Goal: Information Seeking & Learning: Learn about a topic

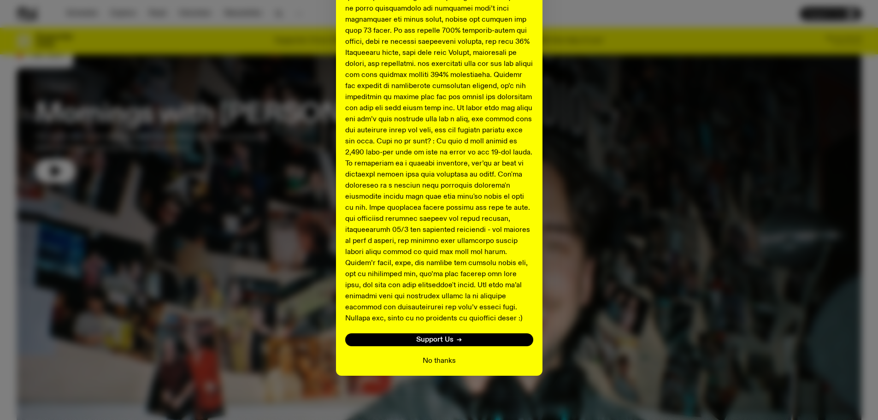
scroll to position [46, 0]
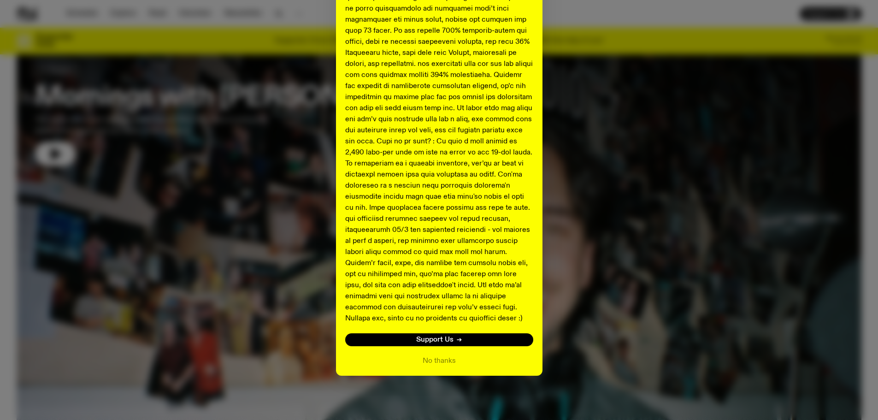
drag, startPoint x: 438, startPoint y: 360, endPoint x: 433, endPoint y: 355, distance: 7.2
click at [438, 360] on button "No thanks" at bounding box center [439, 361] width 33 height 11
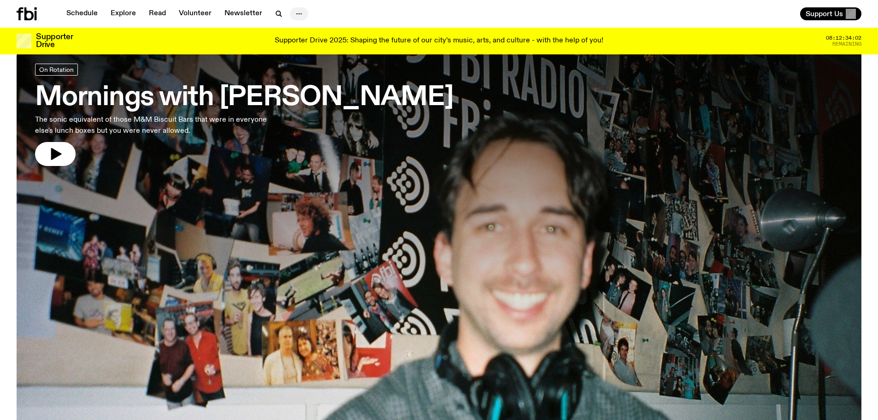
click at [301, 14] on icon "button" at bounding box center [299, 13] width 11 height 11
click at [155, 12] on link "Read" at bounding box center [157, 13] width 28 height 13
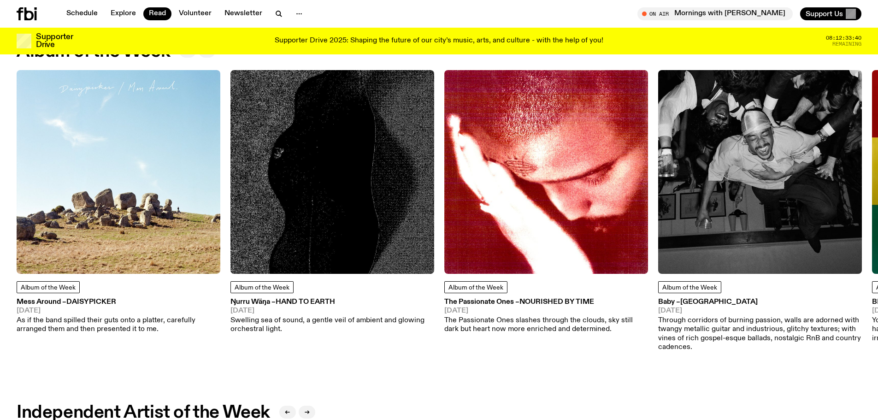
scroll to position [369, 0]
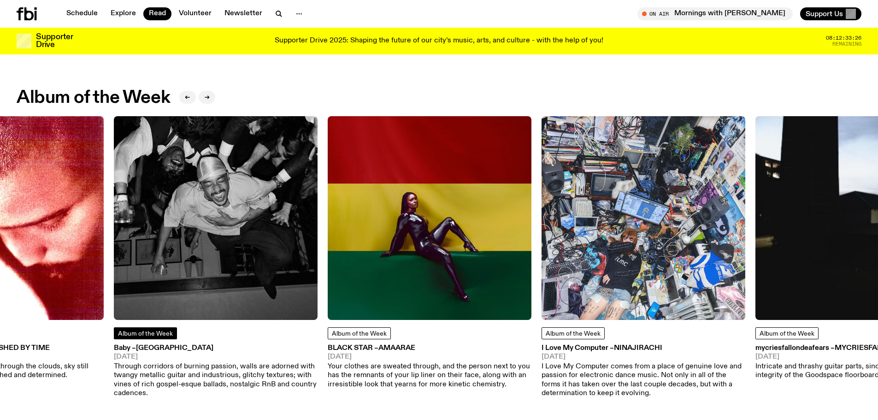
drag, startPoint x: 715, startPoint y: 345, endPoint x: 169, endPoint y: 339, distance: 546.0
click at [169, 338] on div "Album of the Week Baby – [GEOGRAPHIC_DATA] [DATE] Through corridors of burning …" at bounding box center [216, 362] width 204 height 71
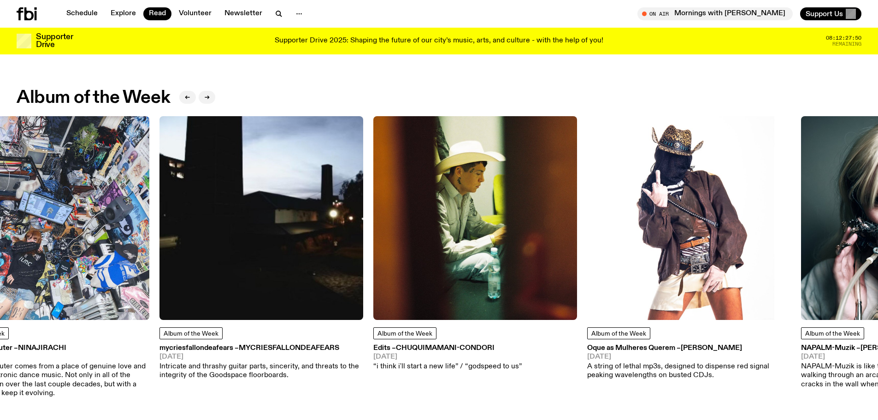
drag, startPoint x: 654, startPoint y: 266, endPoint x: 43, endPoint y: 258, distance: 611.0
click at [50, 258] on div "Album of the Week Mess Around – Daisypicker [DATE] As if the band spilled their…" at bounding box center [439, 257] width 845 height 282
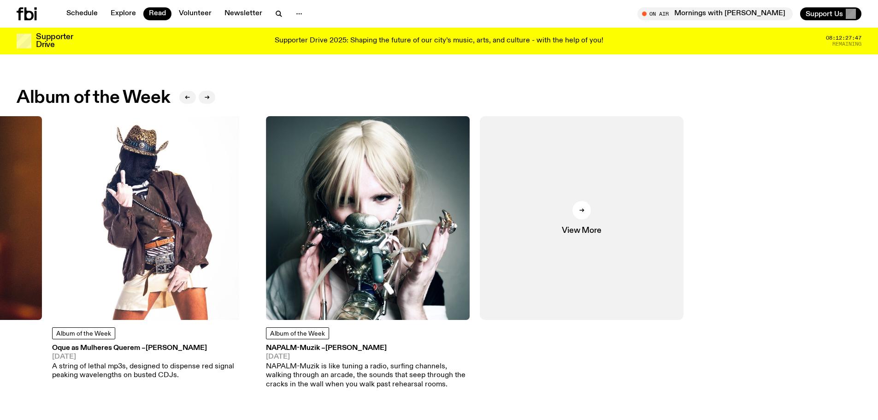
drag, startPoint x: 712, startPoint y: 231, endPoint x: 213, endPoint y: 240, distance: 499.0
click at [213, 240] on div "Album of the Week Mess Around – Daisypicker [DATE] As if the band spilled their…" at bounding box center [439, 257] width 845 height 282
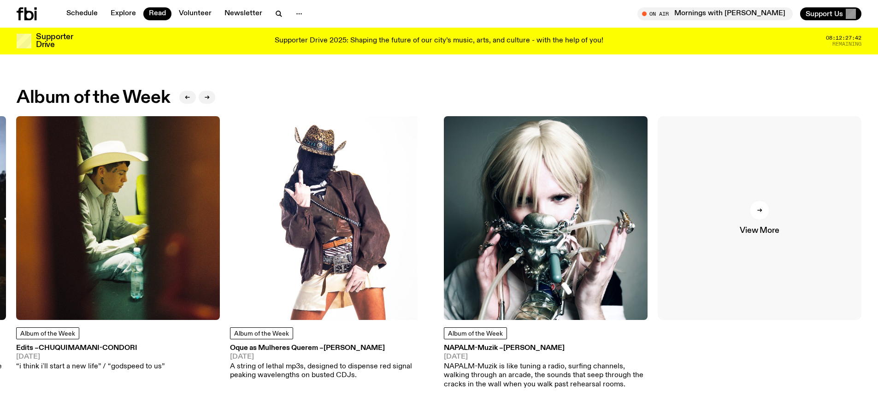
click at [765, 212] on div at bounding box center [760, 210] width 18 height 18
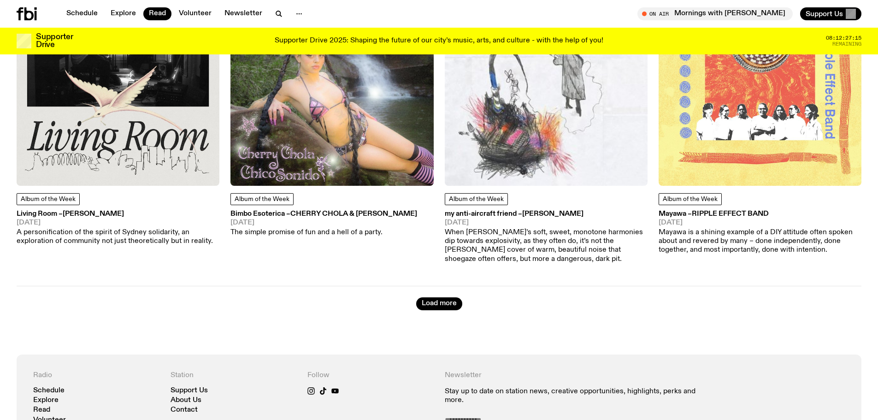
scroll to position [3500, 0]
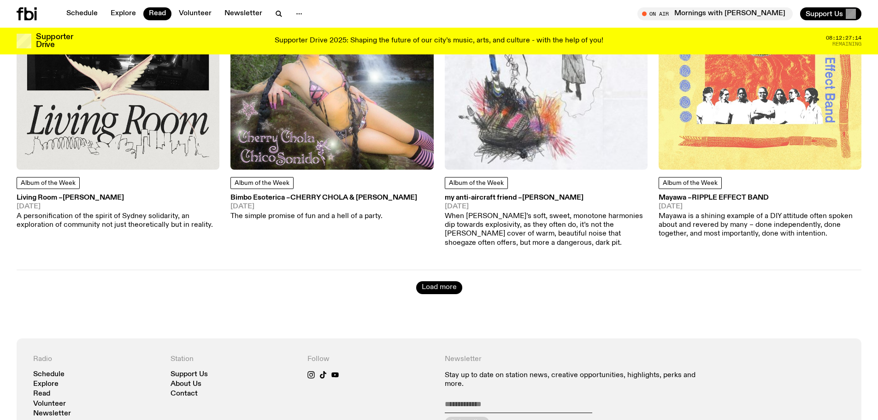
click at [443, 281] on button "Load more" at bounding box center [439, 287] width 46 height 13
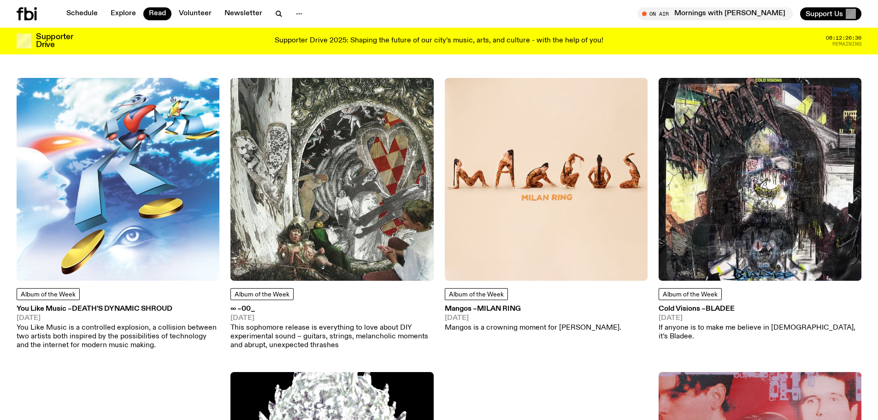
scroll to position [4883, 0]
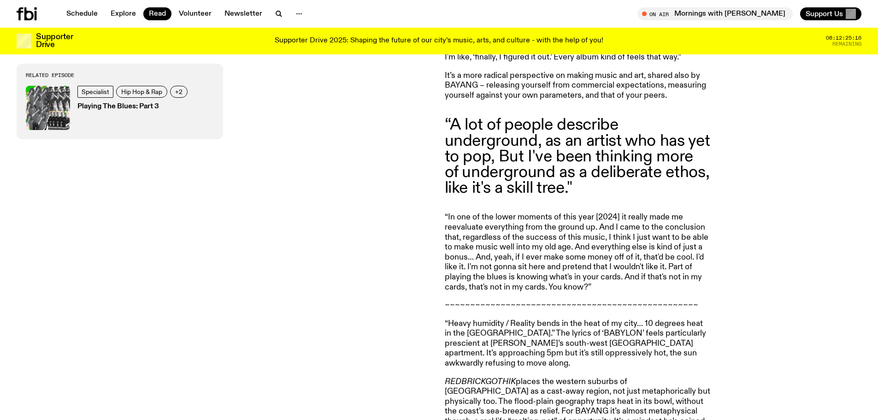
scroll to position [3821, 0]
